Goal: Navigation & Orientation: Find specific page/section

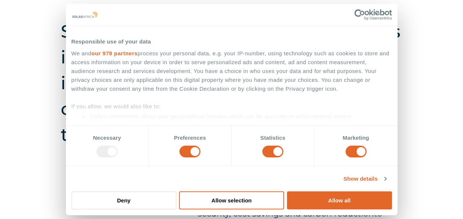
scroll to position [70, 0]
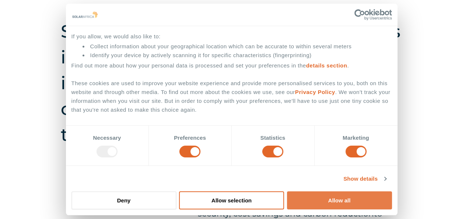
click at [322, 197] on button "Allow all" at bounding box center [339, 200] width 105 height 18
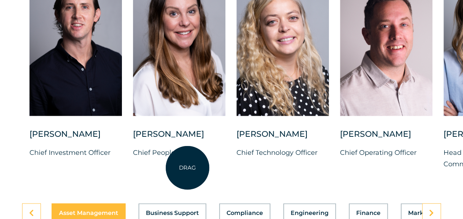
scroll to position [1954, 0]
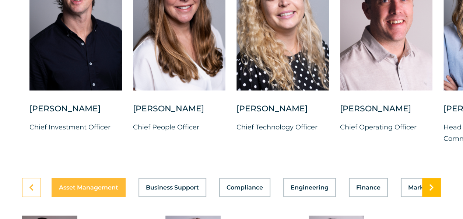
click at [436, 197] on link at bounding box center [431, 187] width 19 height 19
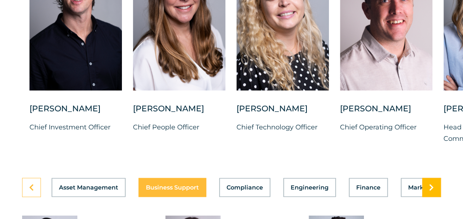
click at [432, 191] on icon at bounding box center [431, 187] width 5 height 7
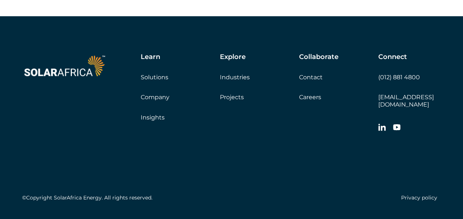
scroll to position [2837, 0]
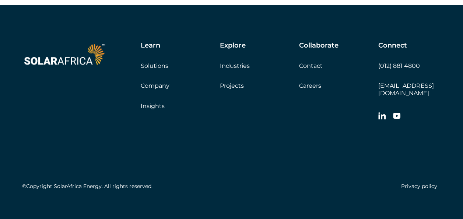
click at [316, 89] on link "Careers" at bounding box center [310, 85] width 22 height 7
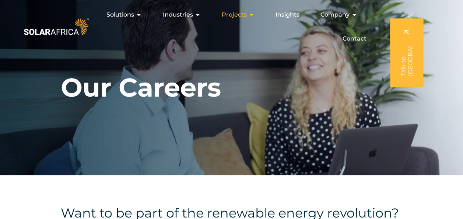
click at [245, 15] on span "Projects" at bounding box center [234, 14] width 25 height 9
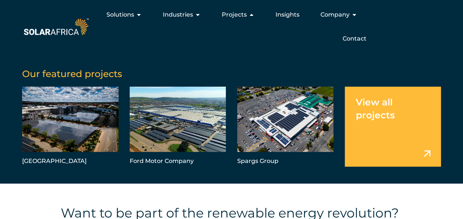
click at [379, 125] on link "Menu" at bounding box center [393, 127] width 97 height 80
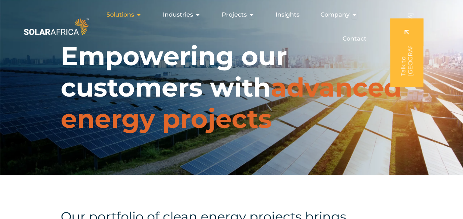
click at [126, 14] on span "Solutions" at bounding box center [121, 14] width 28 height 9
